Goal: Task Accomplishment & Management: Use online tool/utility

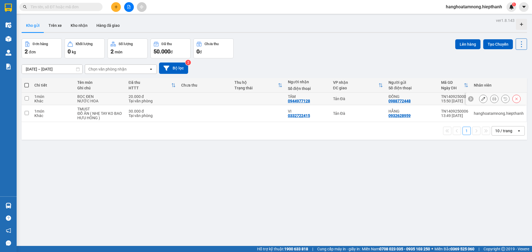
click at [492, 100] on icon at bounding box center [494, 99] width 4 height 4
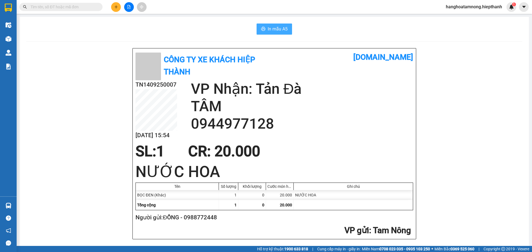
click at [278, 29] on span "In mẫu A5" at bounding box center [278, 28] width 20 height 7
